Goal: Book appointment/travel/reservation

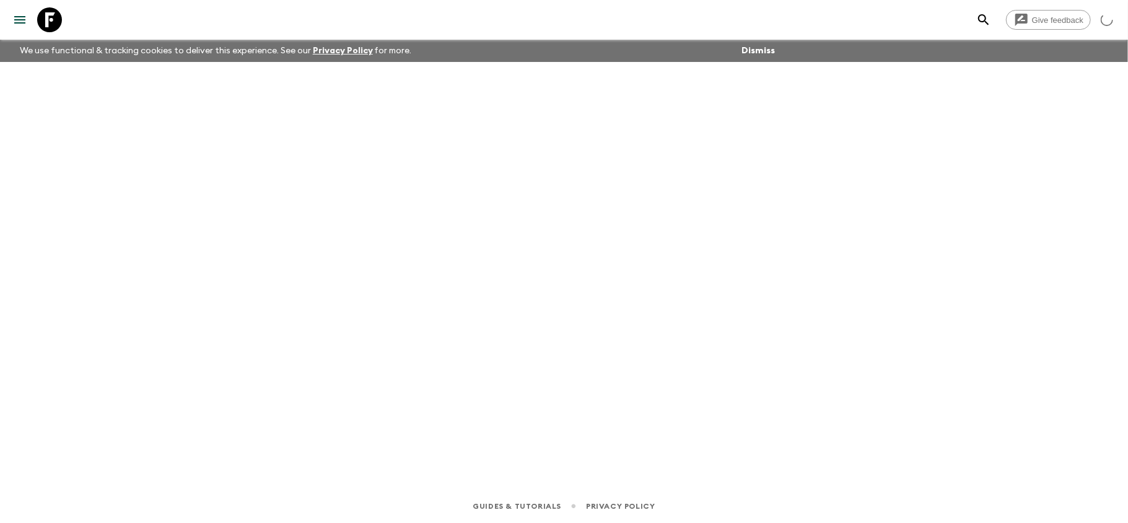
click at [56, 22] on icon at bounding box center [49, 19] width 25 height 25
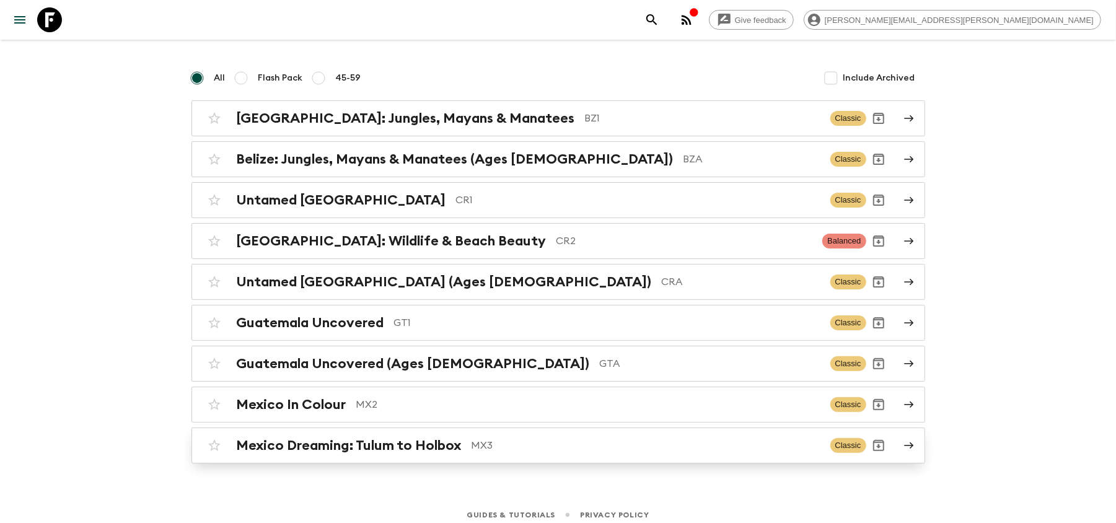
scroll to position [94, 0]
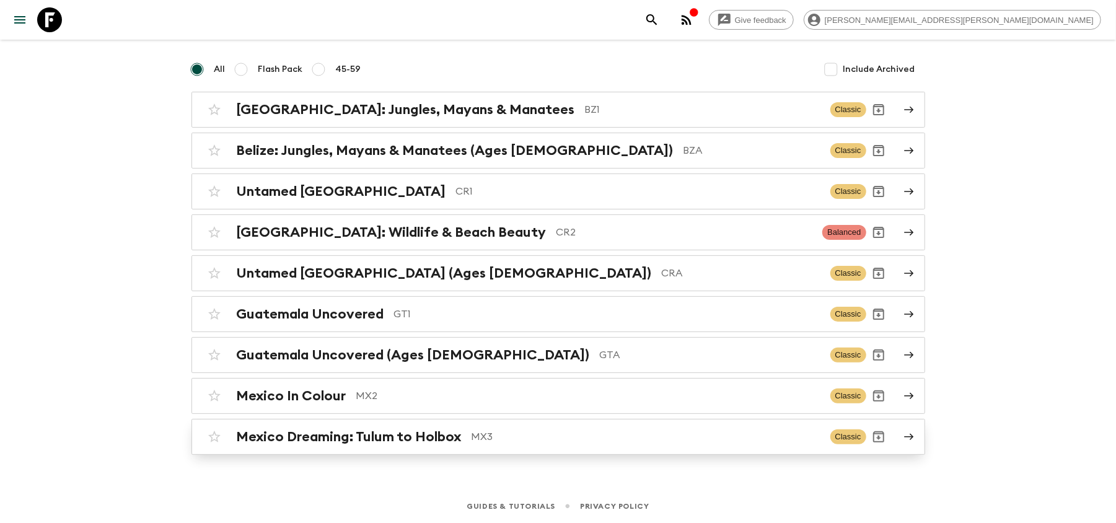
click at [393, 427] on div "Mexico Dreaming: Tulum to Holbox MX3 Classic" at bounding box center [534, 436] width 664 height 25
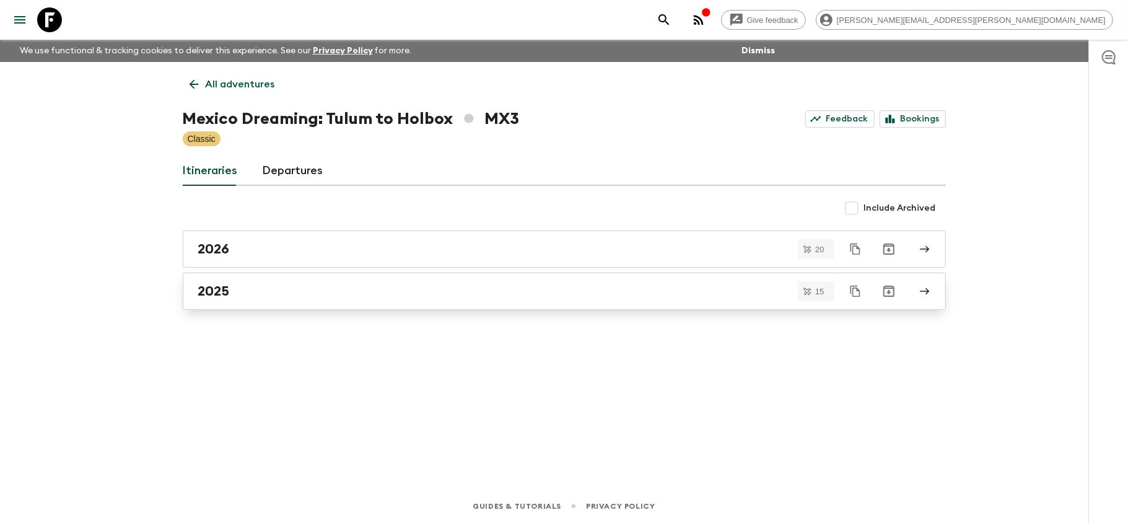
click at [260, 285] on div "2025" at bounding box center [552, 291] width 709 height 16
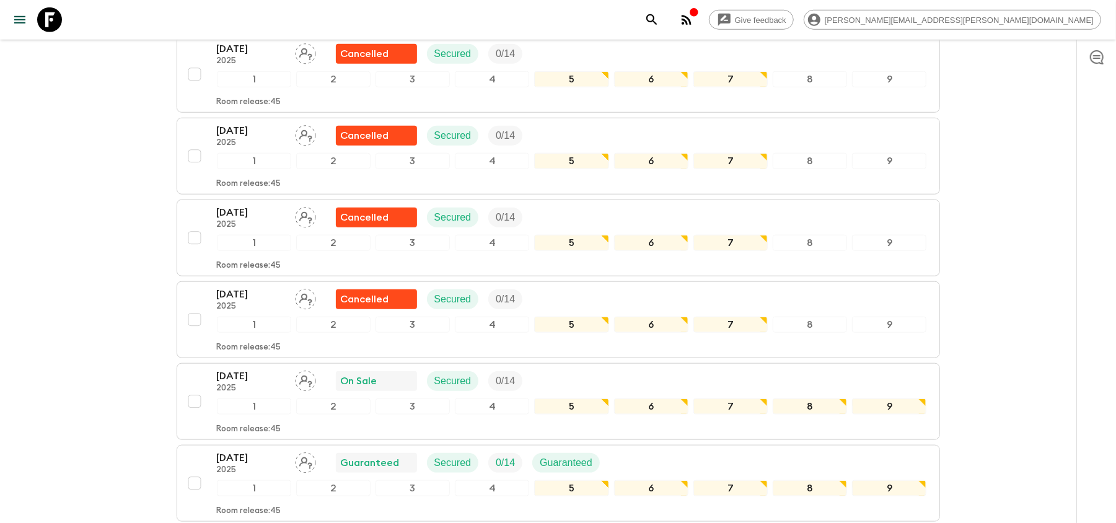
scroll to position [593, 0]
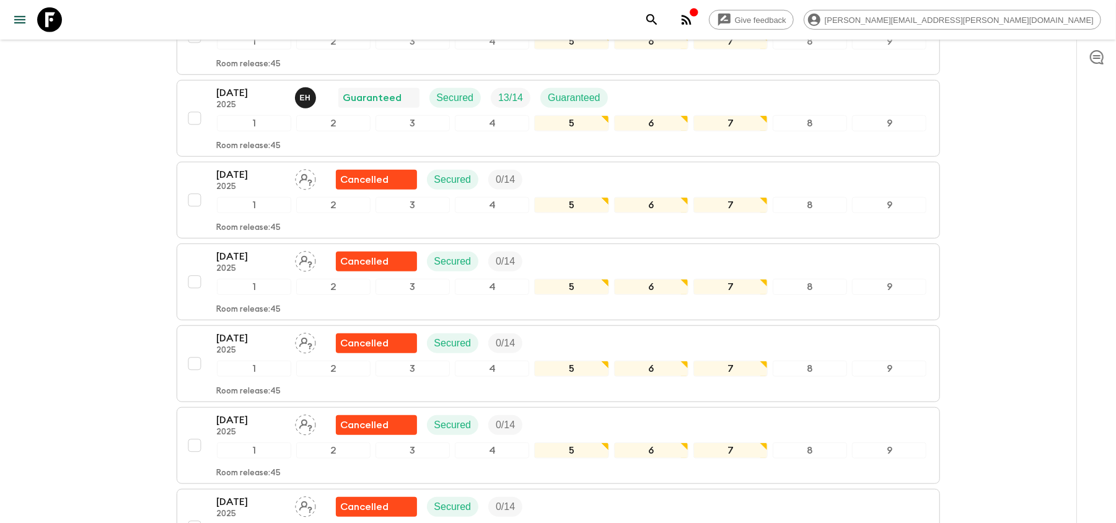
click at [55, 18] on icon at bounding box center [49, 19] width 25 height 25
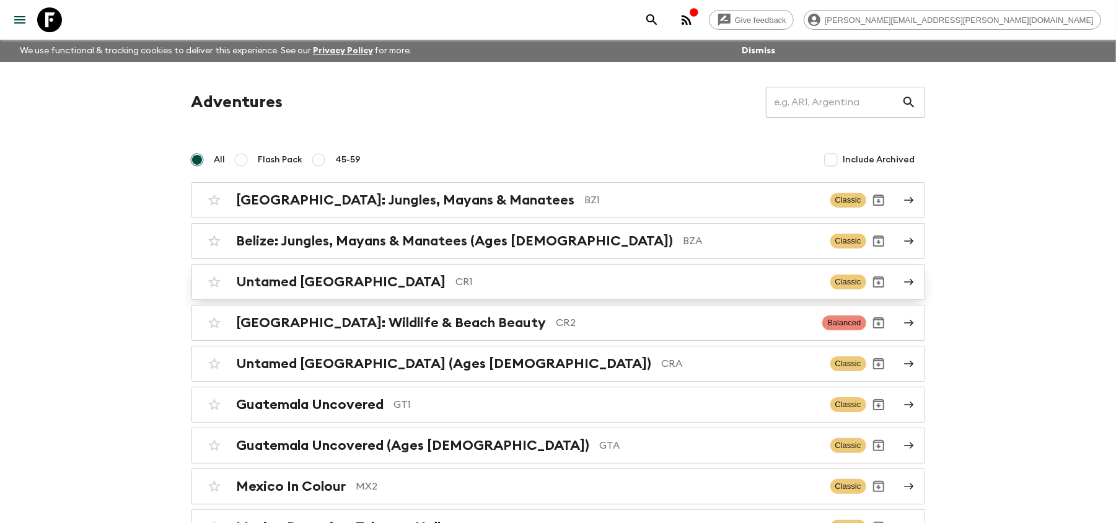
click at [456, 281] on p "CR1" at bounding box center [638, 281] width 364 height 15
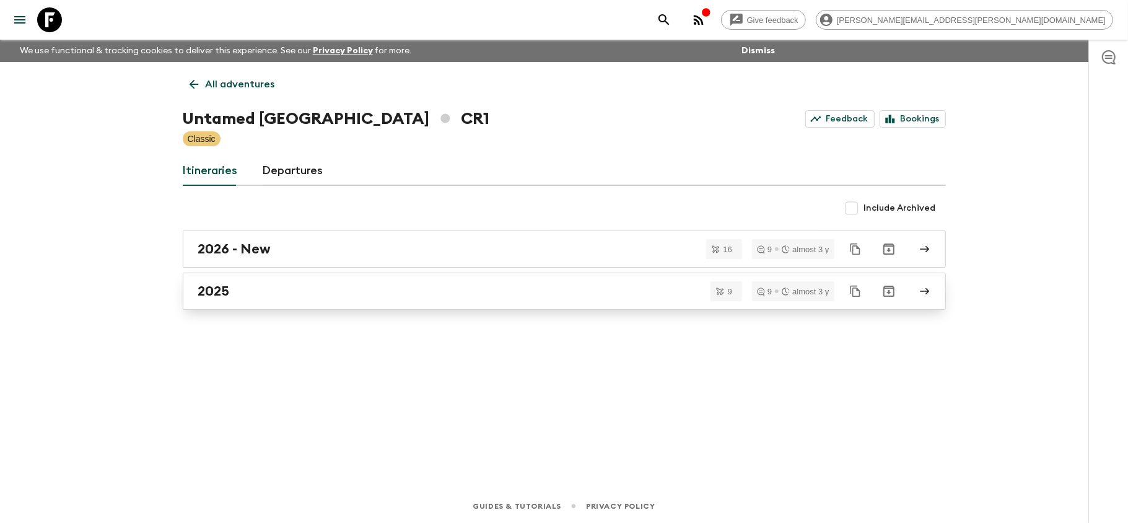
click at [283, 286] on div "2025" at bounding box center [552, 291] width 709 height 16
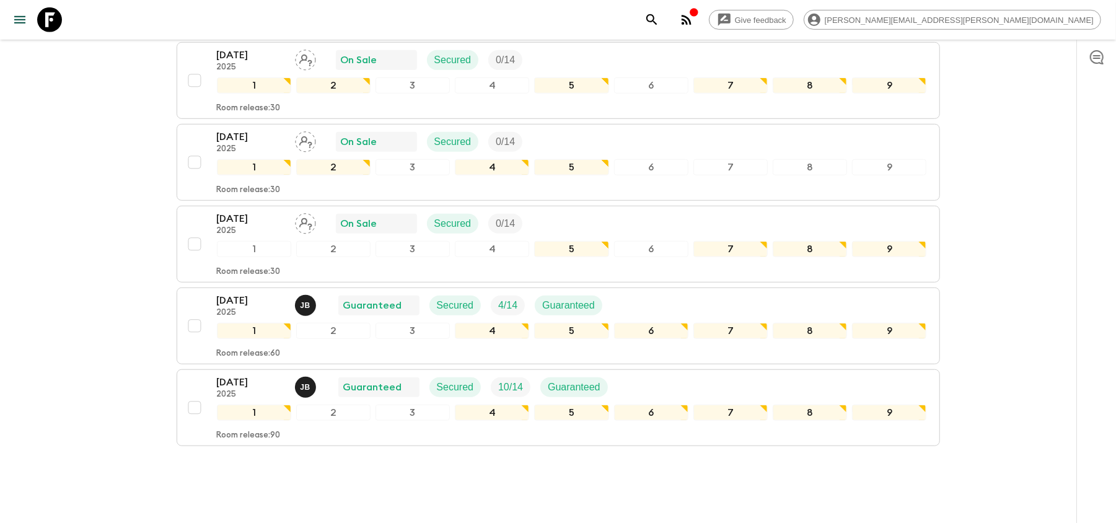
scroll to position [593, 0]
